Goal: Information Seeking & Learning: Understand process/instructions

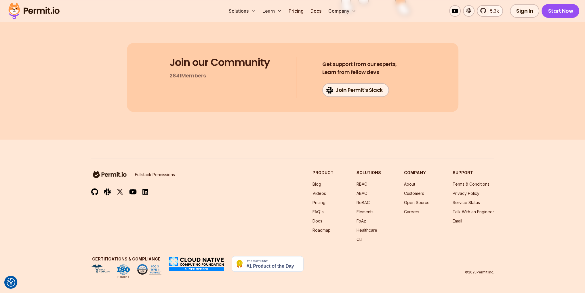
drag, startPoint x: 85, startPoint y: 111, endPoint x: 39, endPoint y: 102, distance: 47.0
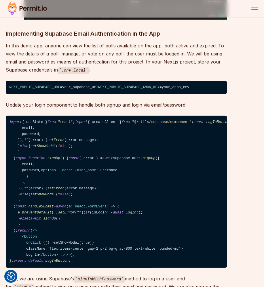
scroll to position [2216, 0]
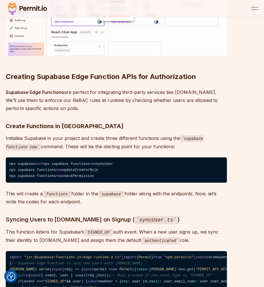
scroll to position [6245, 0]
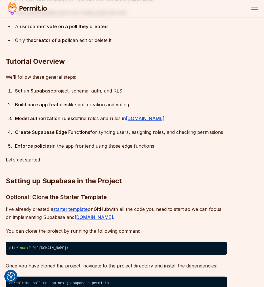
scroll to position [863, 0]
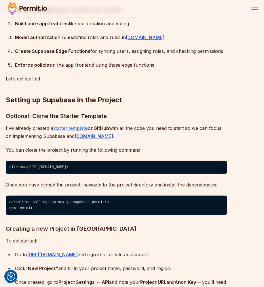
click at [65, 125] on link "starter template" at bounding box center [70, 128] width 35 height 6
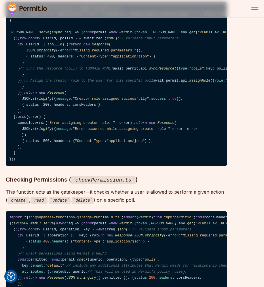
scroll to position [6590, 0]
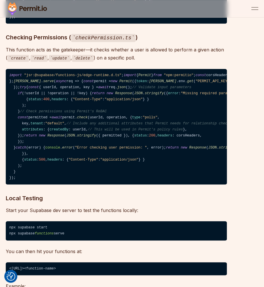
scroll to position [6792, 0]
